Goal: Task Accomplishment & Management: Manage account settings

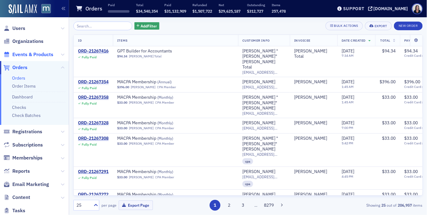
click at [38, 54] on span "Events & Products" at bounding box center [32, 54] width 41 height 7
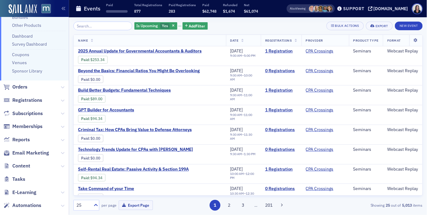
scroll to position [73, 0]
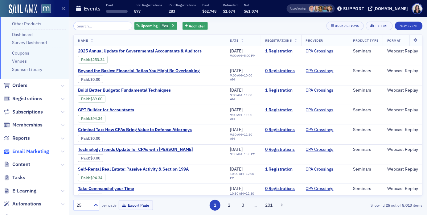
click at [33, 151] on span "Email Marketing" at bounding box center [30, 151] width 37 height 7
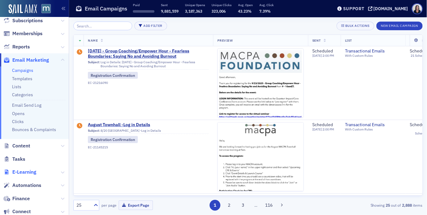
click at [25, 172] on span "E-Learning" at bounding box center [24, 172] width 24 height 7
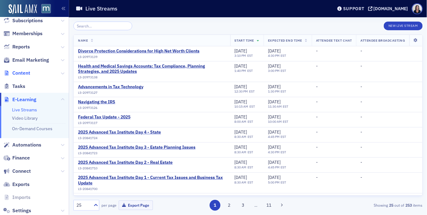
click at [26, 73] on span "Content" at bounding box center [21, 73] width 18 height 7
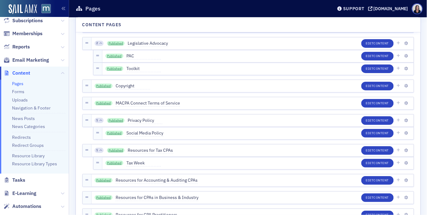
scroll to position [187, 0]
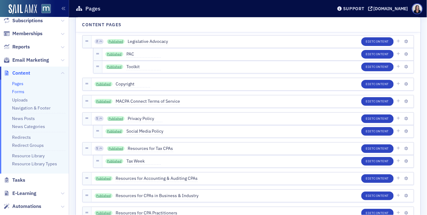
click at [19, 90] on link "Forms" at bounding box center [18, 92] width 12 height 6
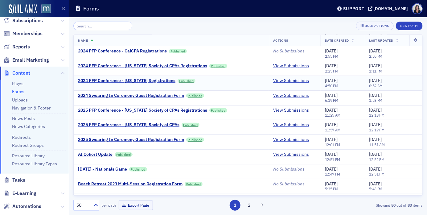
scroll to position [34, 0]
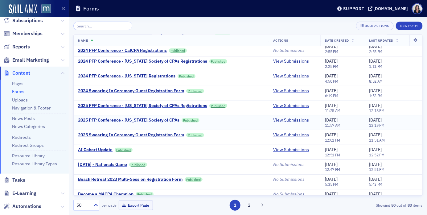
click at [170, 120] on div "2025 PFP Conference - Oklahoma Society of CPAs" at bounding box center [128, 120] width 101 height 6
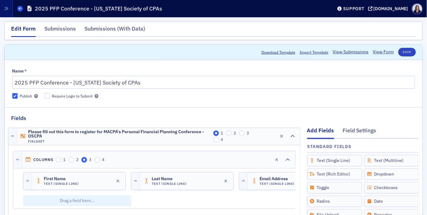
click at [22, 10] on span at bounding box center [20, 9] width 6 height 6
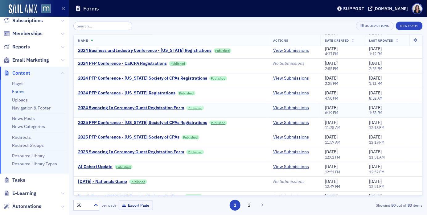
scroll to position [19, 0]
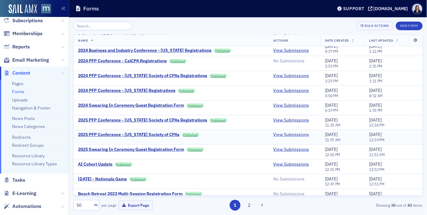
click at [291, 134] on link "View Submissions" at bounding box center [291, 135] width 36 height 6
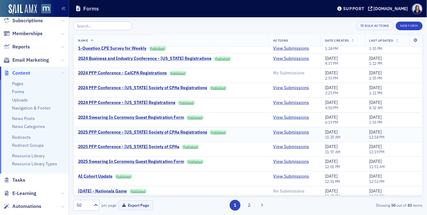
scroll to position [7, 0]
click at [101, 133] on div "2025 PFP Conference - [US_STATE] Society of CPAs Registrations" at bounding box center [142, 133] width 129 height 6
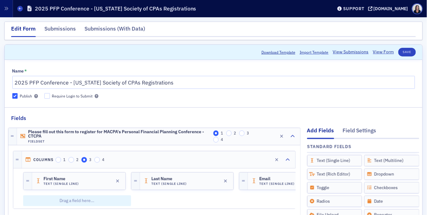
click at [392, 11] on div "Support macpa.org" at bounding box center [380, 8] width 93 height 11
click at [390, 9] on div "[DOMAIN_NAME]" at bounding box center [391, 9] width 35 height 6
click at [388, 51] on link "View Form" at bounding box center [383, 52] width 21 height 6
click at [22, 10] on span at bounding box center [20, 9] width 6 height 6
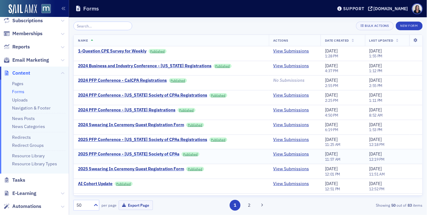
click at [156, 154] on div "2025 PFP Conference - Oklahoma Society of CPAs" at bounding box center [128, 154] width 101 height 6
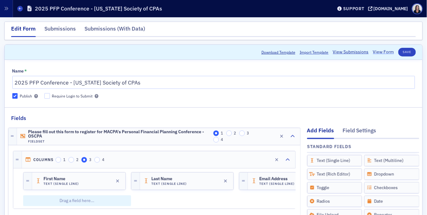
click at [384, 52] on link "View Form" at bounding box center [383, 52] width 21 height 6
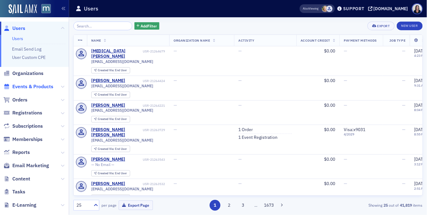
click at [34, 87] on span "Events & Products" at bounding box center [32, 86] width 41 height 7
